Goal: Use online tool/utility: Utilize a website feature to perform a specific function

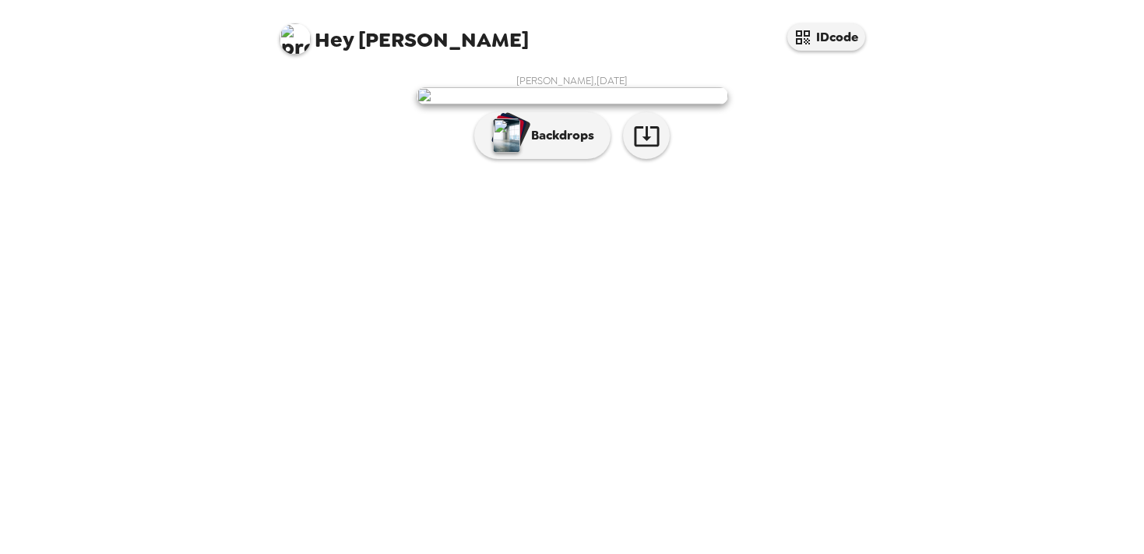
click at [530, 145] on p "Backdrops" at bounding box center [558, 135] width 71 height 19
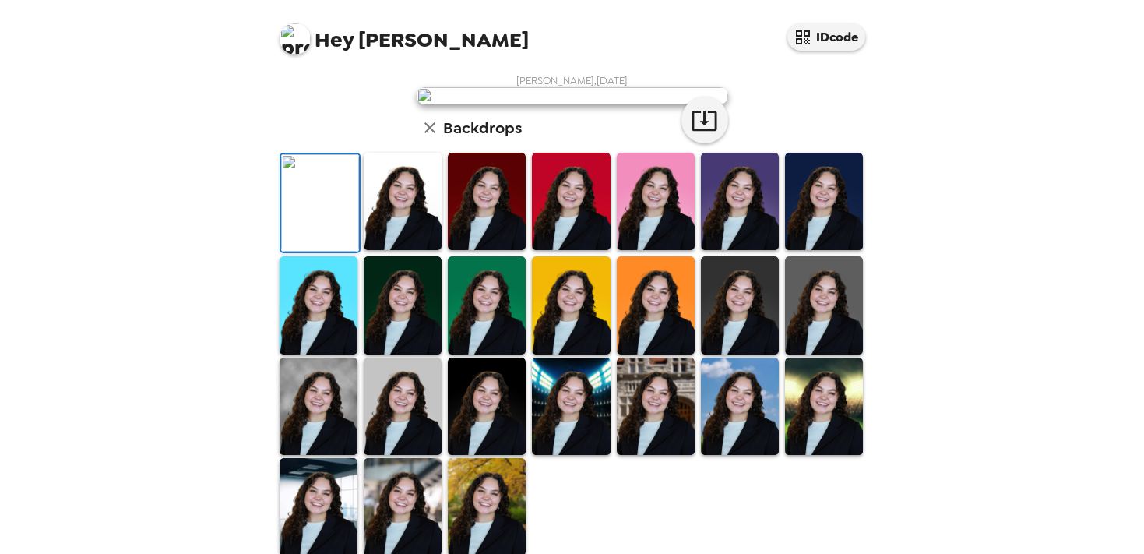
scroll to position [238, 0]
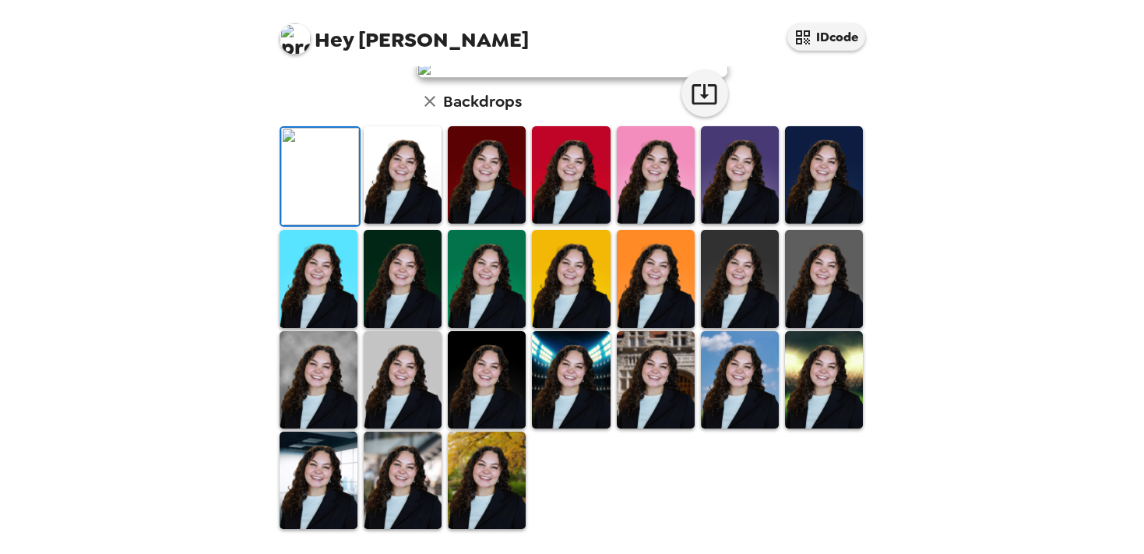
click at [422, 327] on img at bounding box center [403, 278] width 78 height 97
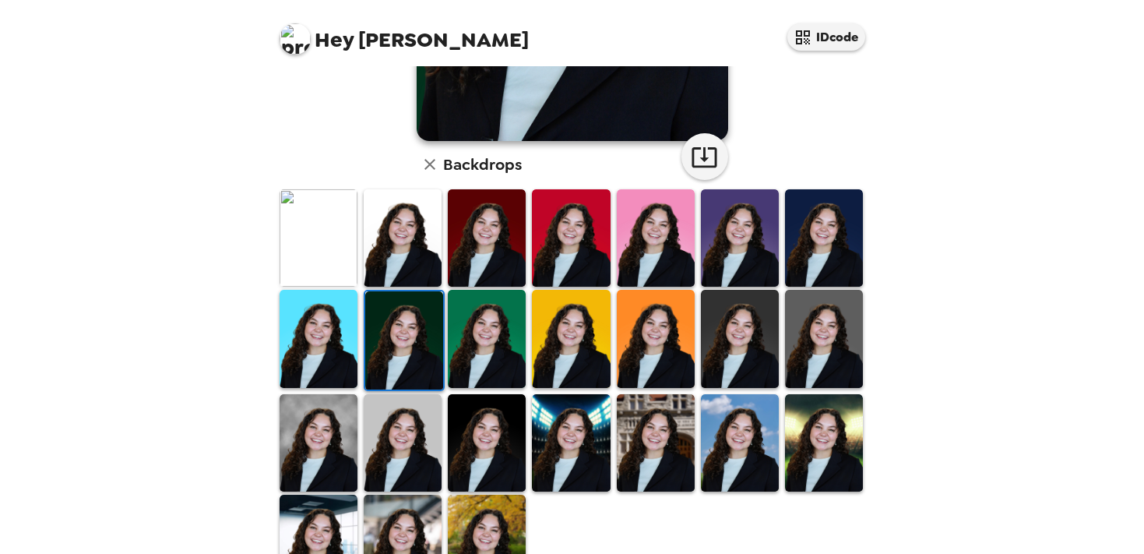
scroll to position [337, 0]
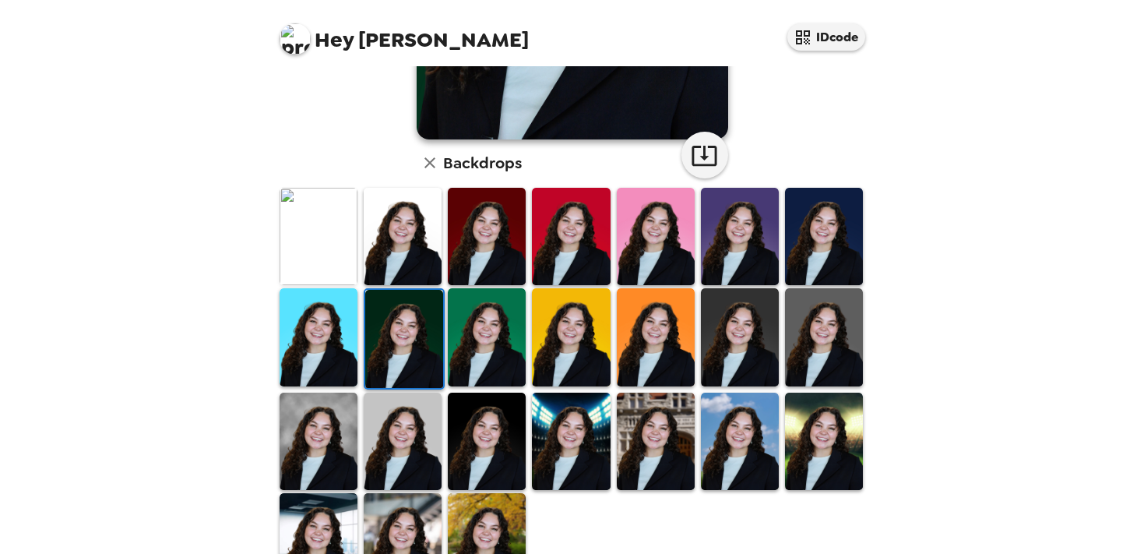
click at [828, 315] on img at bounding box center [824, 336] width 78 height 97
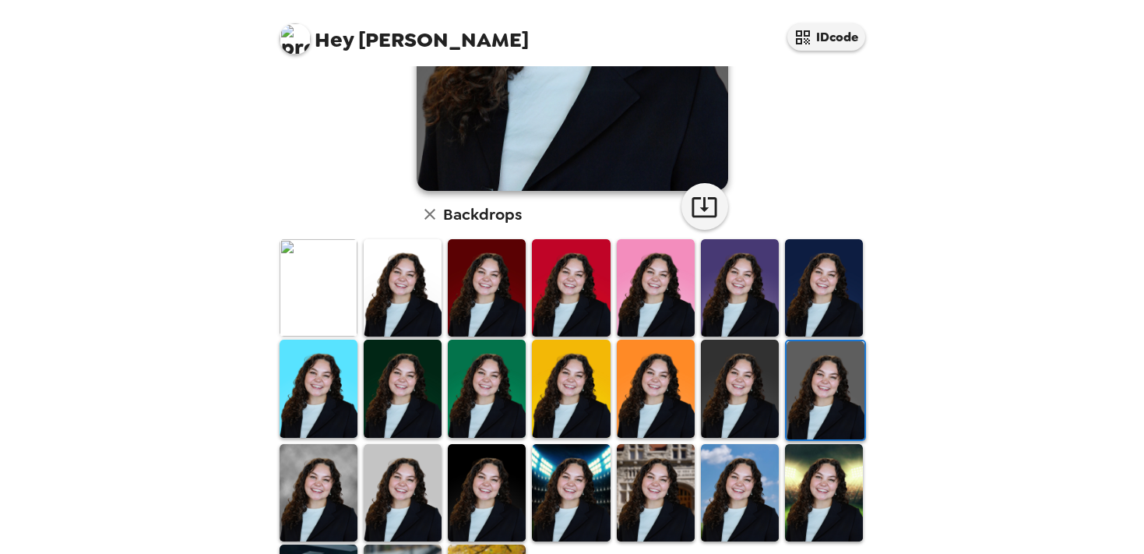
scroll to position [399, 0]
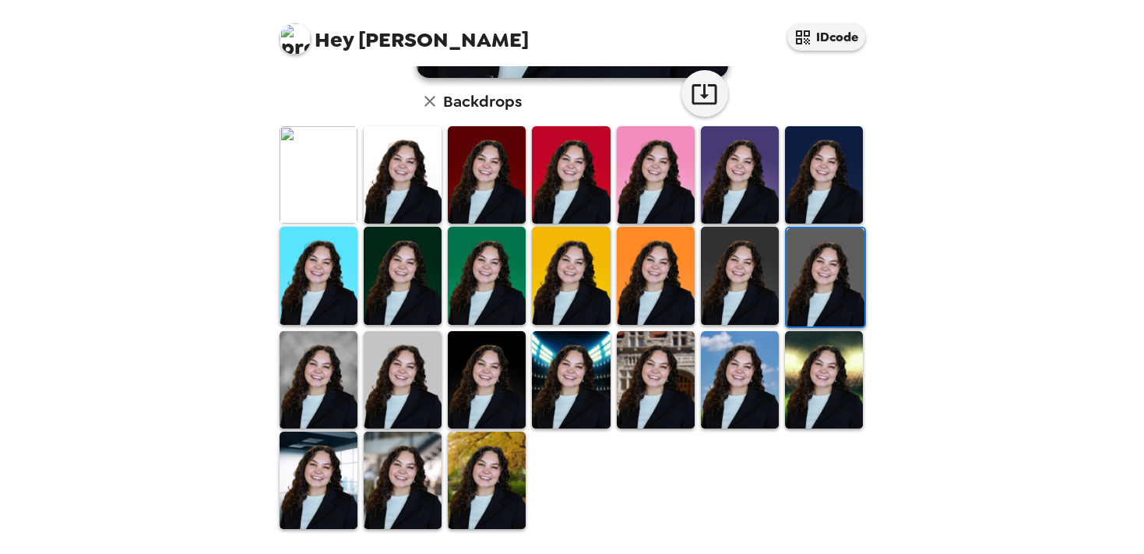
click at [409, 478] on img at bounding box center [403, 479] width 78 height 97
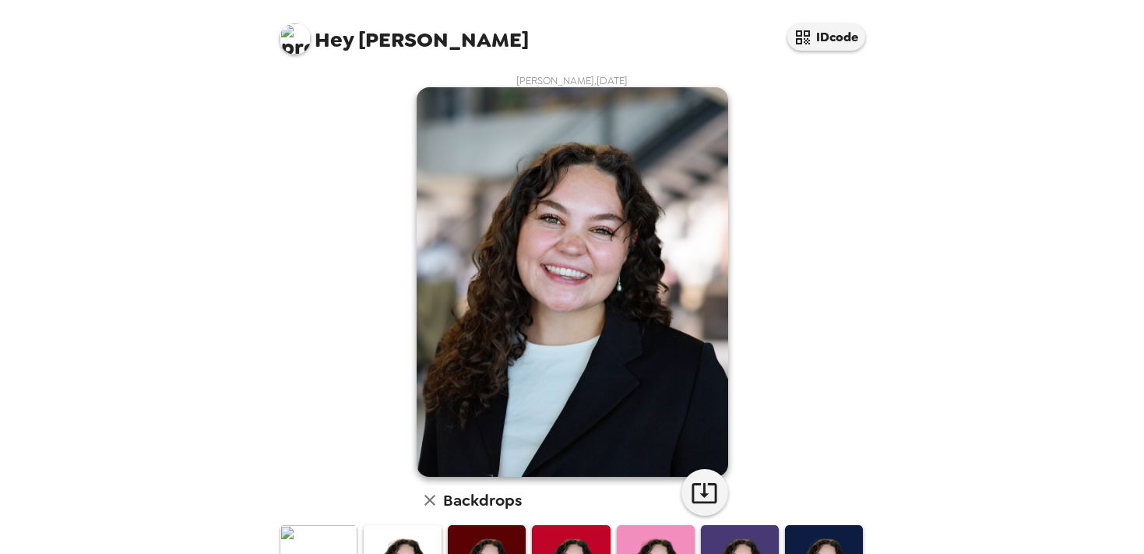
scroll to position [210, 0]
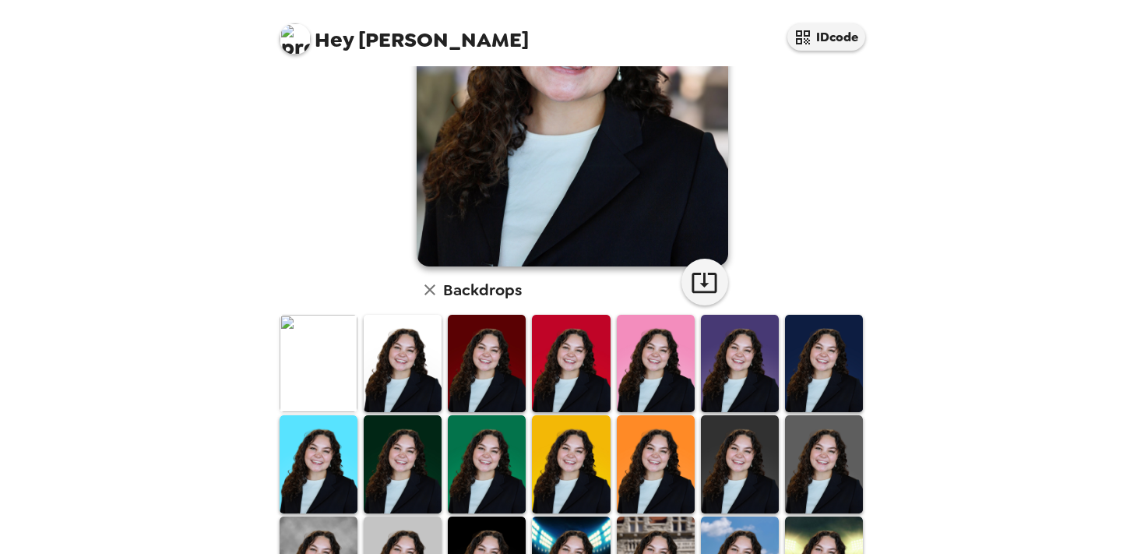
click at [423, 368] on img at bounding box center [403, 363] width 78 height 97
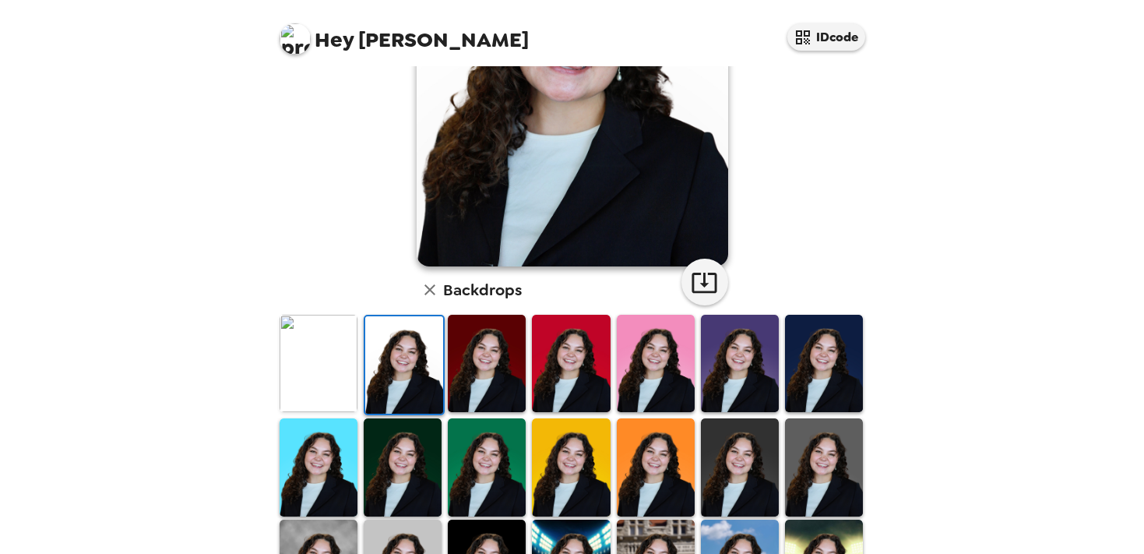
click at [315, 357] on img at bounding box center [319, 363] width 78 height 97
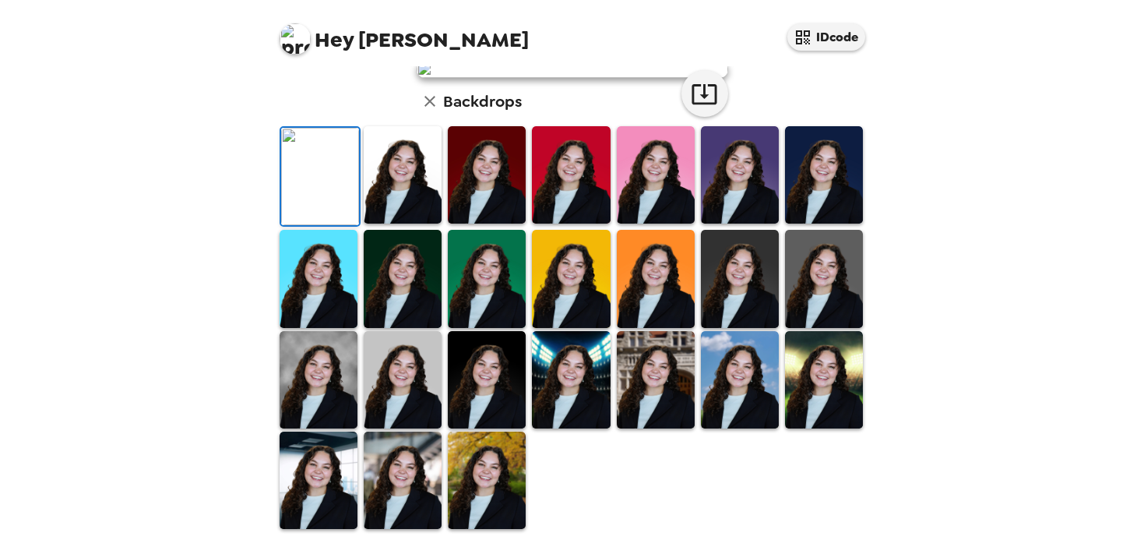
scroll to position [127, 0]
click at [472, 224] on img at bounding box center [487, 174] width 78 height 97
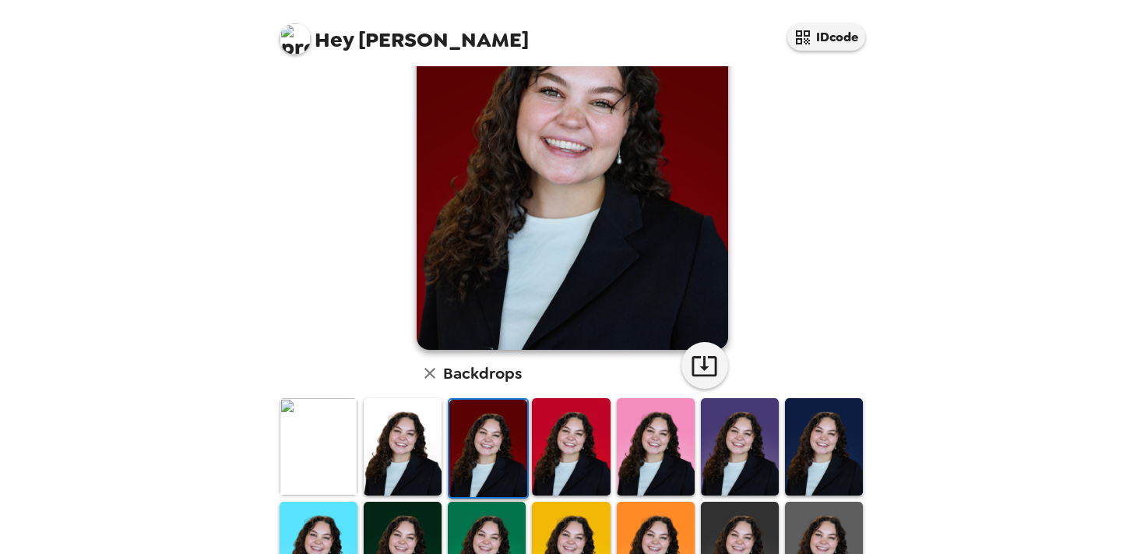
click at [409, 449] on img at bounding box center [403, 446] width 78 height 97
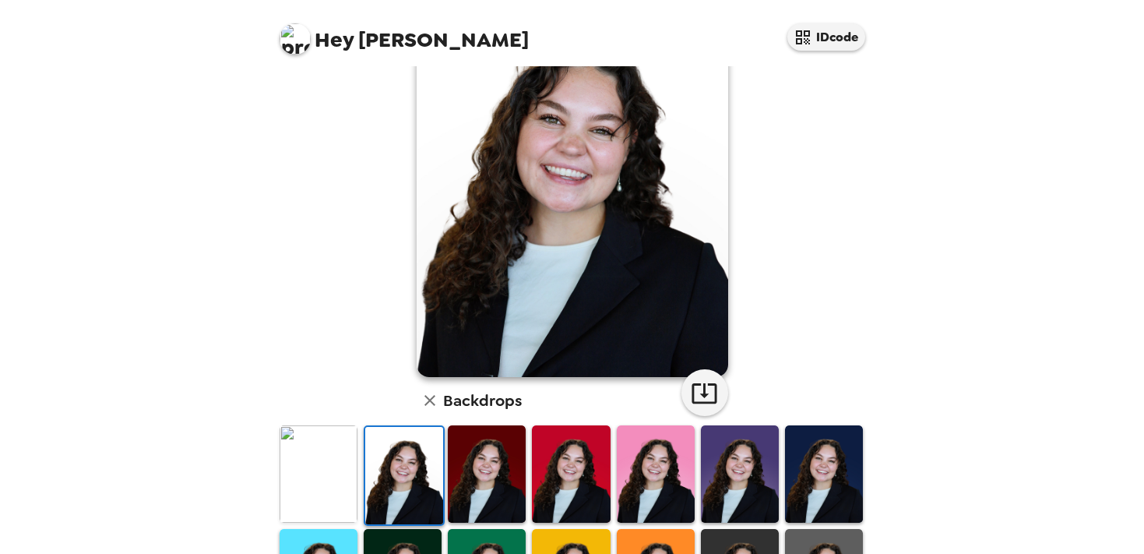
scroll to position [215, 0]
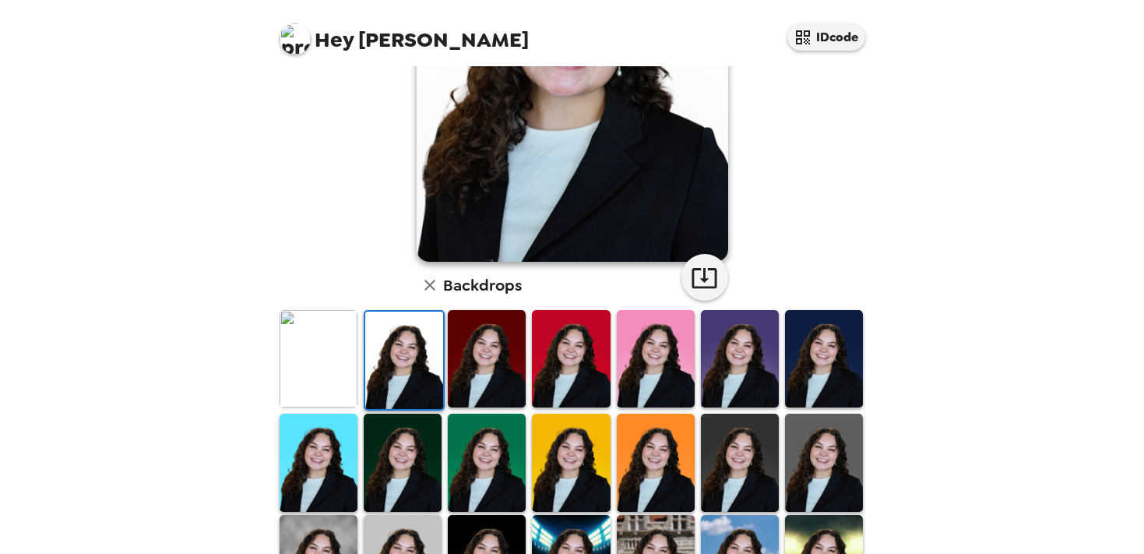
click at [839, 345] on img at bounding box center [824, 358] width 78 height 97
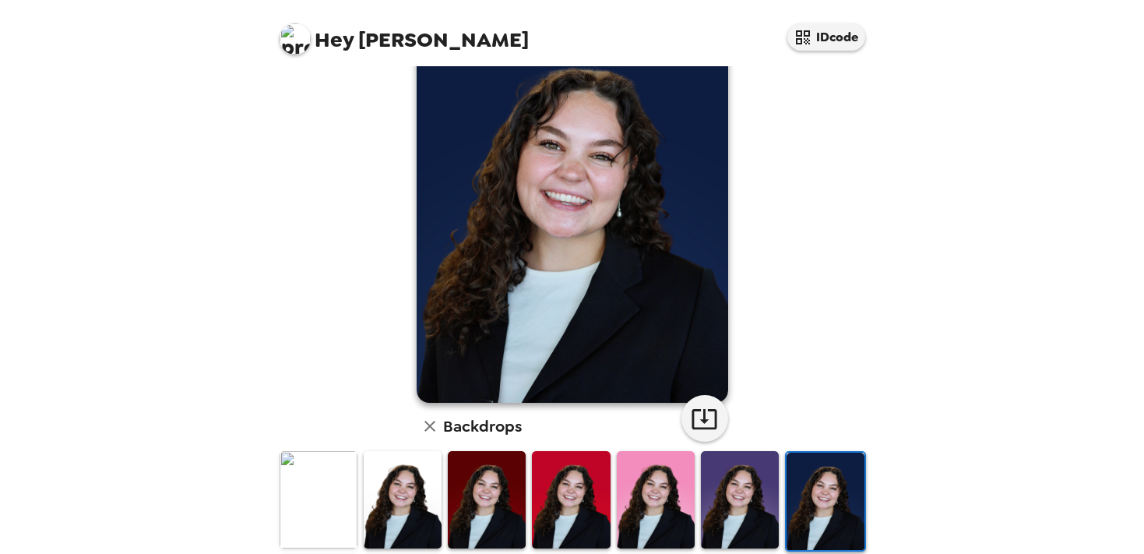
scroll to position [265, 0]
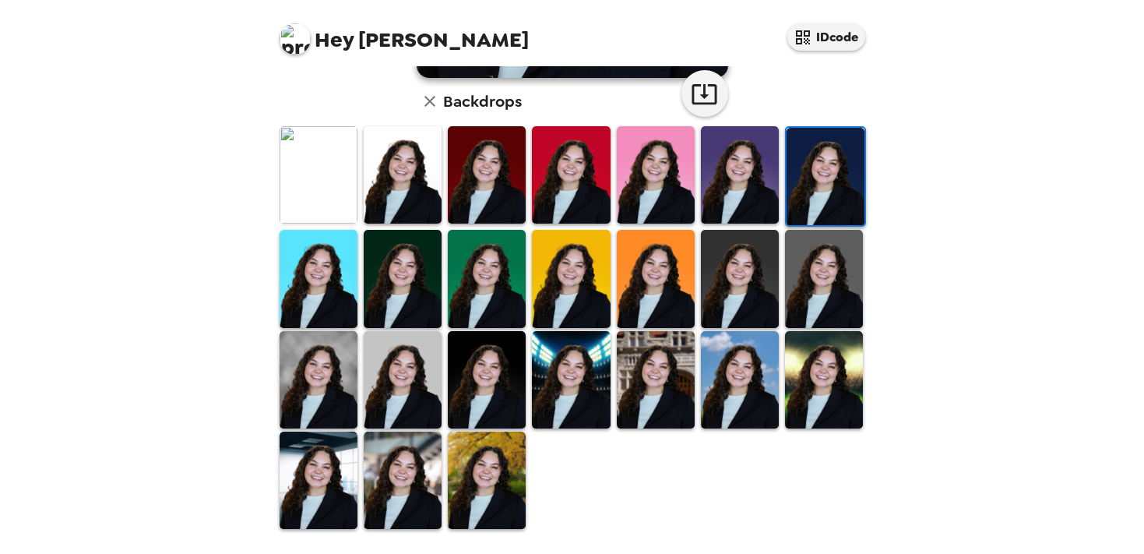
click at [413, 377] on img at bounding box center [403, 379] width 78 height 97
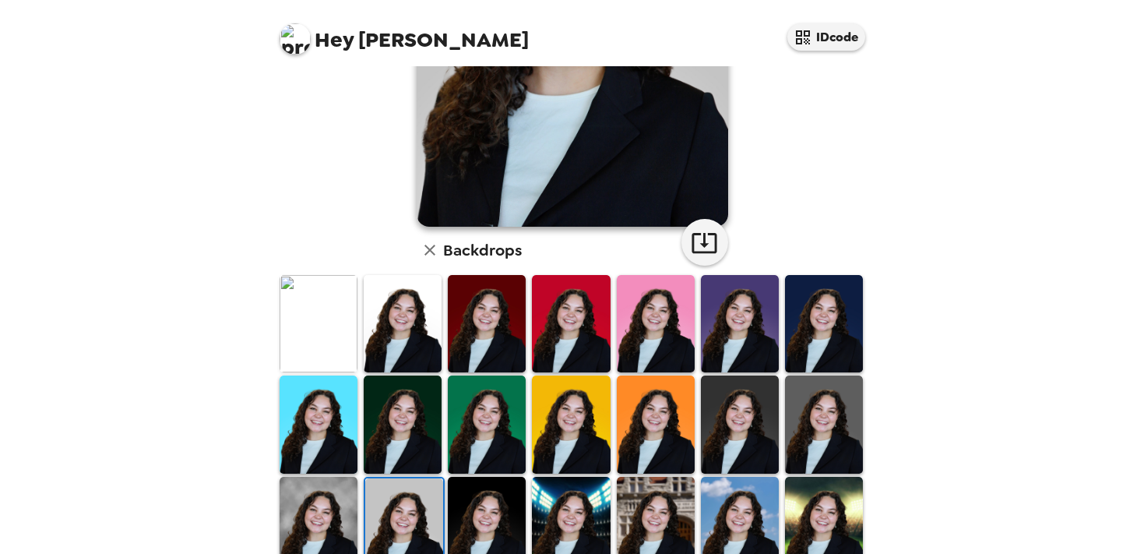
scroll to position [280, 0]
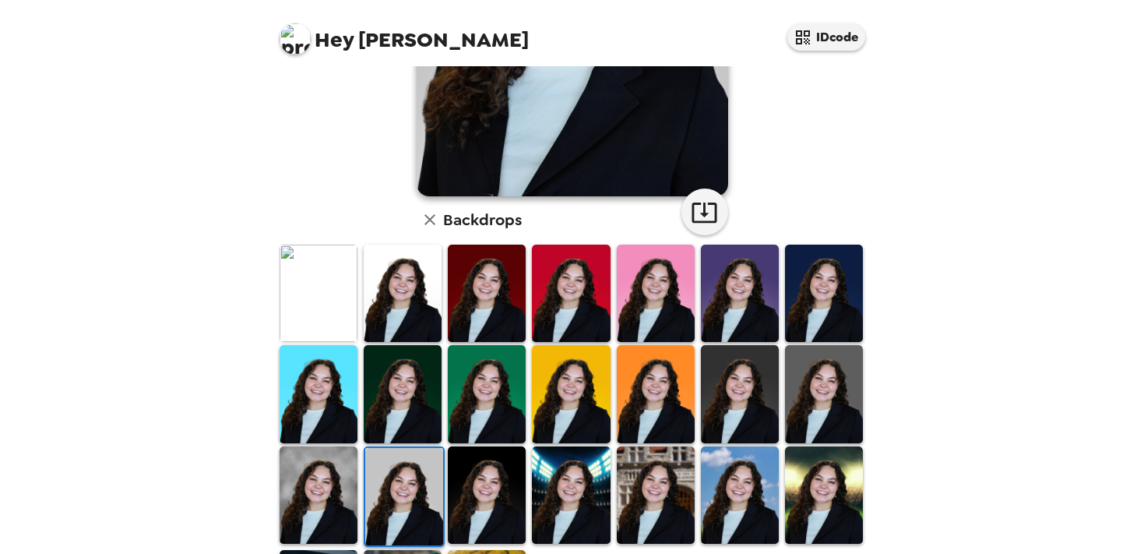
click at [326, 467] on img at bounding box center [319, 494] width 78 height 97
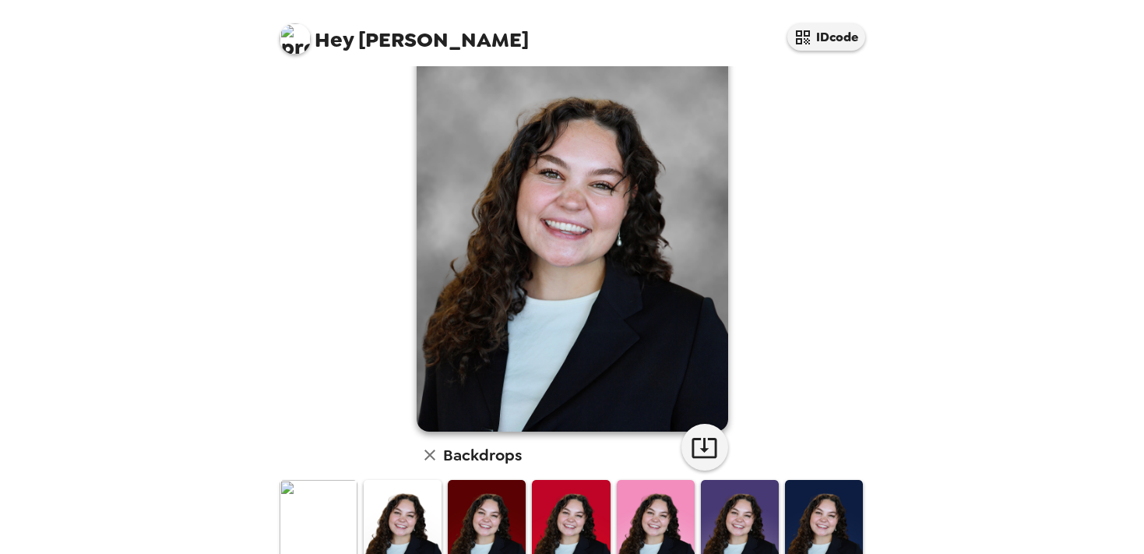
scroll to position [0, 0]
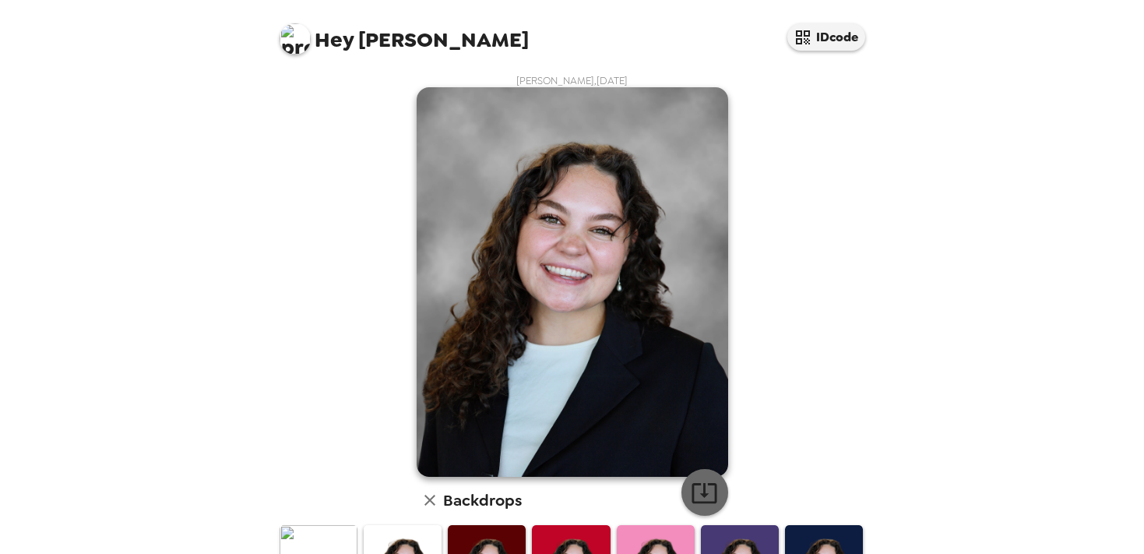
click at [706, 491] on icon "button" at bounding box center [704, 492] width 27 height 27
